Goal: Task Accomplishment & Management: Use online tool/utility

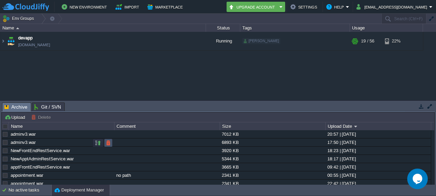
click at [106, 142] on button "button" at bounding box center [108, 143] width 6 height 6
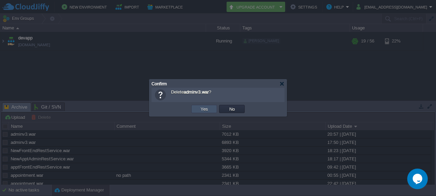
click at [202, 109] on button "Yes" at bounding box center [205, 109] width 12 height 6
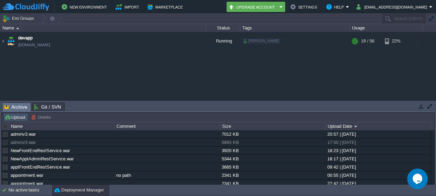
click at [17, 115] on button "Upload" at bounding box center [15, 117] width 23 height 6
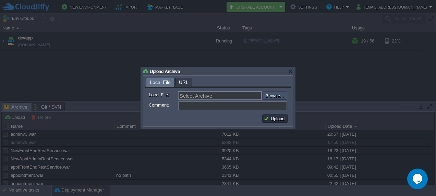
click at [269, 96] on input "file" at bounding box center [244, 96] width 87 height 8
type input "C:\fakepath\adminv3.war"
type input "adminv3.war"
click at [272, 117] on button "Upload" at bounding box center [275, 119] width 23 height 6
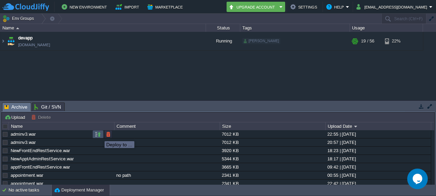
click at [100, 135] on button "button" at bounding box center [98, 134] width 6 height 6
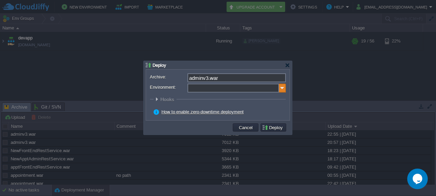
click at [282, 84] on img at bounding box center [282, 88] width 7 height 9
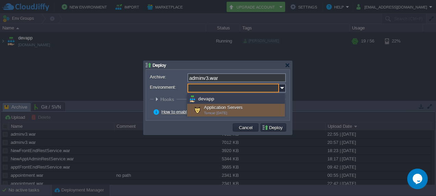
click at [249, 108] on div "Application Servers Tomcat [DATE]" at bounding box center [236, 110] width 98 height 13
type input "Application Servers (devapp)"
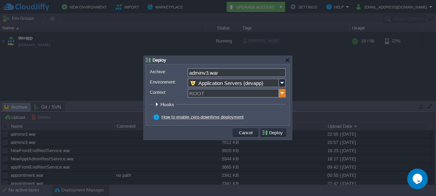
click at [281, 91] on img at bounding box center [282, 93] width 7 height 9
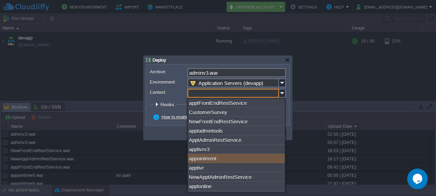
scroll to position [98, 0]
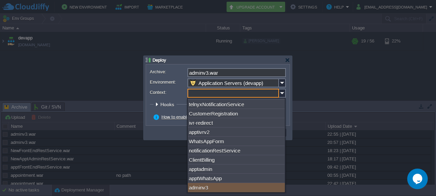
click at [235, 190] on div "adminv3" at bounding box center [236, 187] width 97 height 9
type input "adminv3"
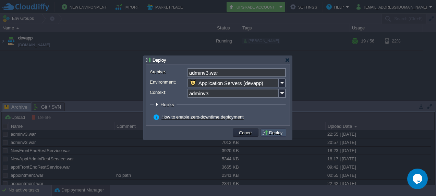
click at [269, 135] on button "Deploy" at bounding box center [273, 133] width 23 height 6
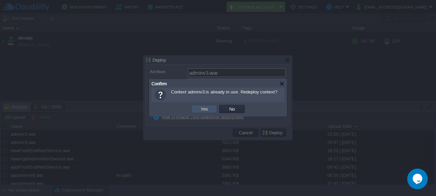
click at [205, 109] on button "Yes" at bounding box center [205, 109] width 12 height 6
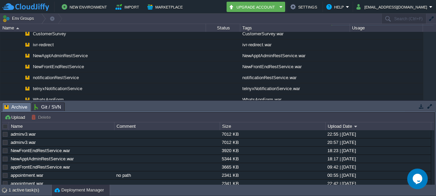
scroll to position [45, 0]
